Goal: Information Seeking & Learning: Learn about a topic

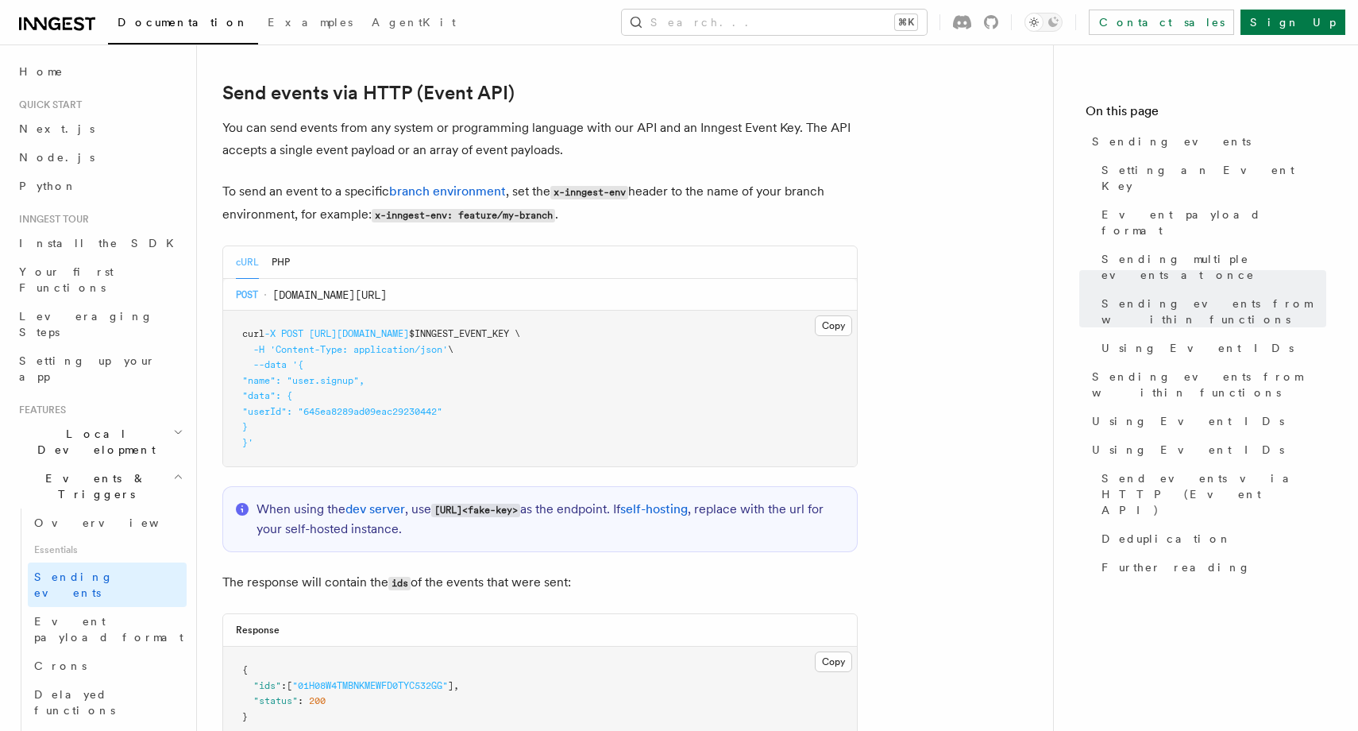
scroll to position [2316, 0]
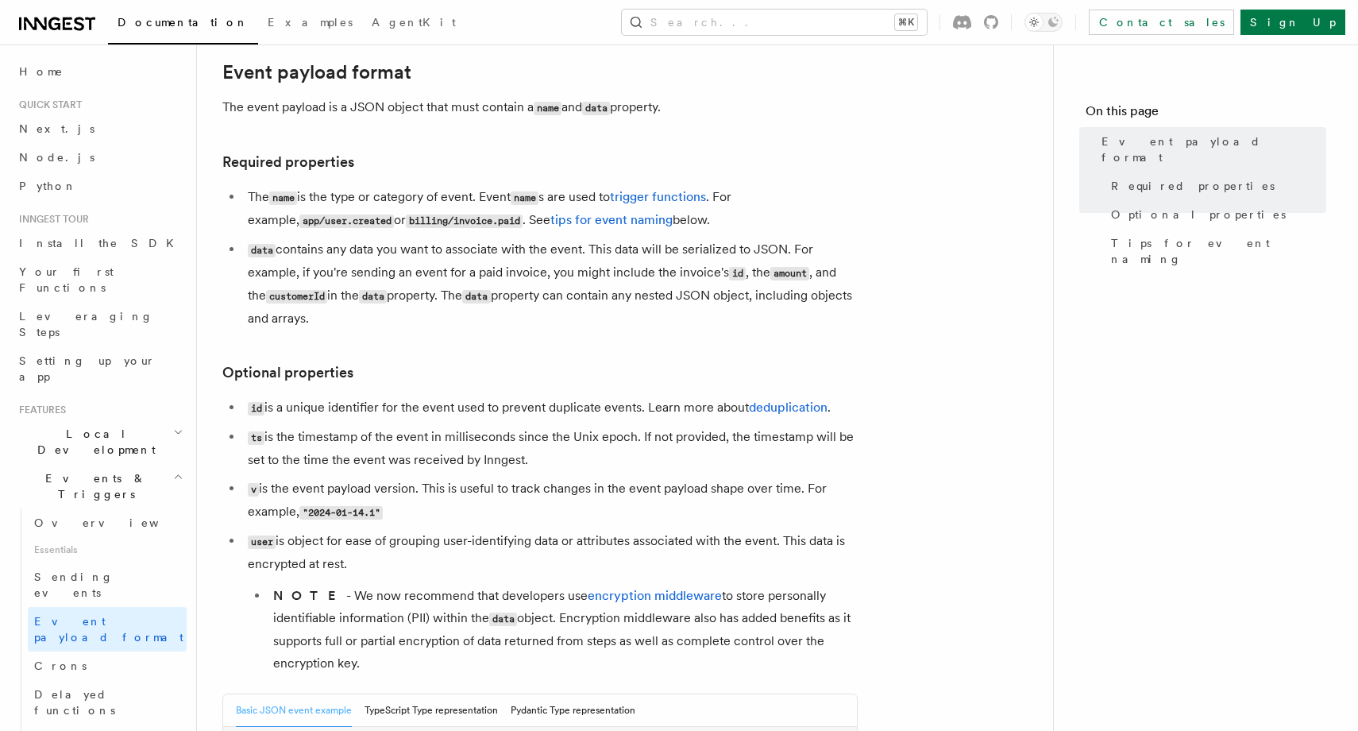
scroll to position [74, 0]
